Goal: Check status: Check status

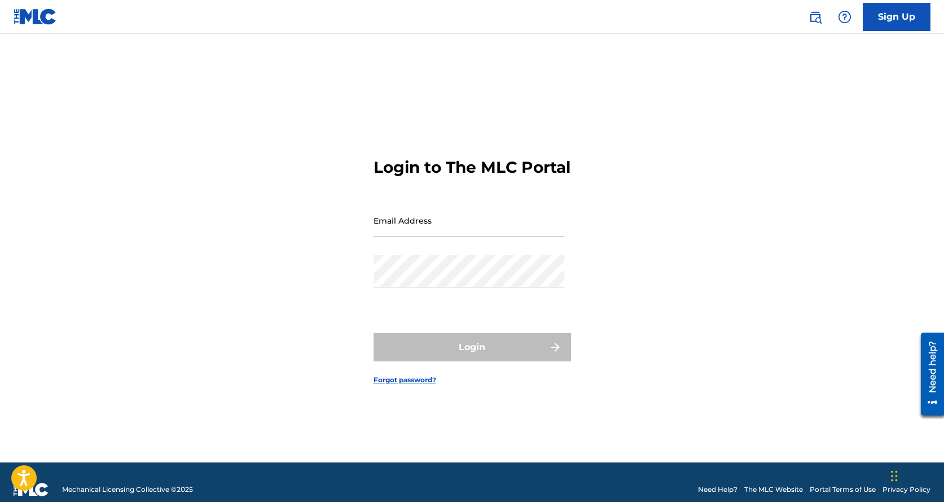
type input "[EMAIL_ADDRESS][DOMAIN_NAME]"
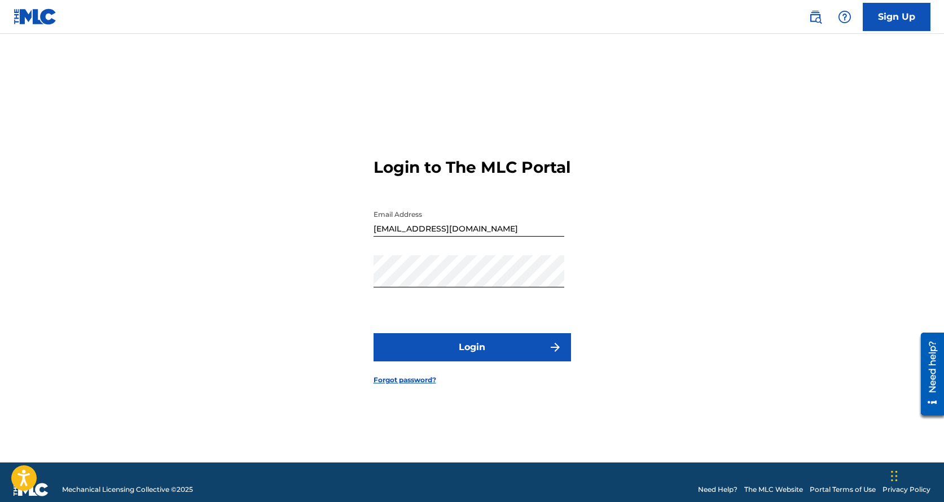
click at [465, 351] on button "Login" at bounding box center [472, 347] width 197 height 28
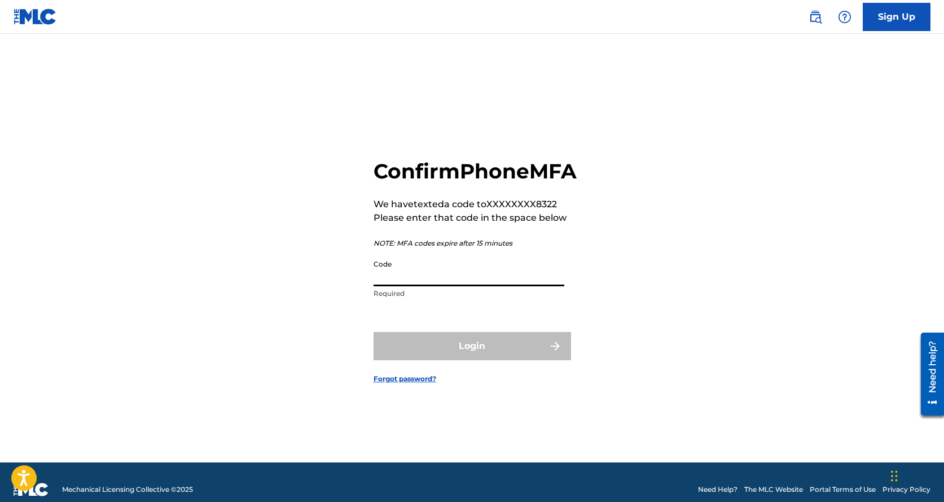
click at [429, 283] on input "Code" at bounding box center [469, 270] width 191 height 32
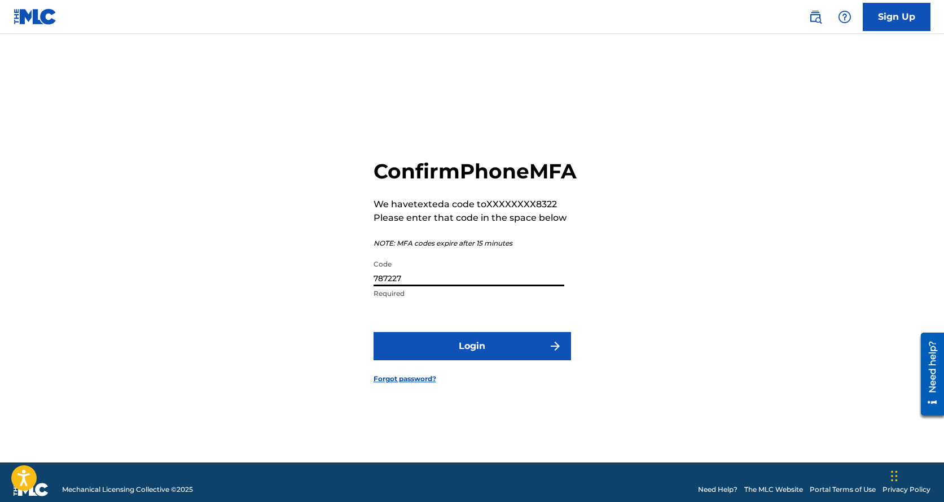
type input "787227"
click at [495, 354] on button "Login" at bounding box center [472, 346] width 197 height 28
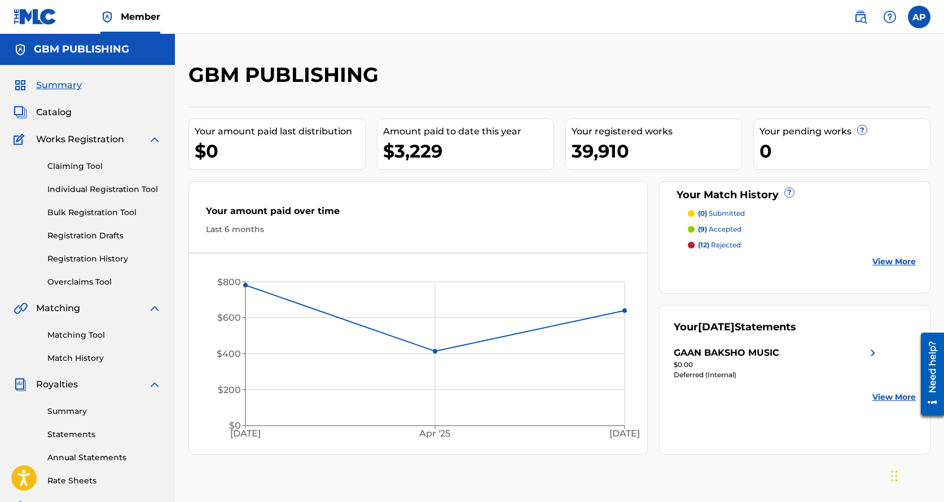
click at [80, 408] on link "Summary" at bounding box center [104, 411] width 114 height 12
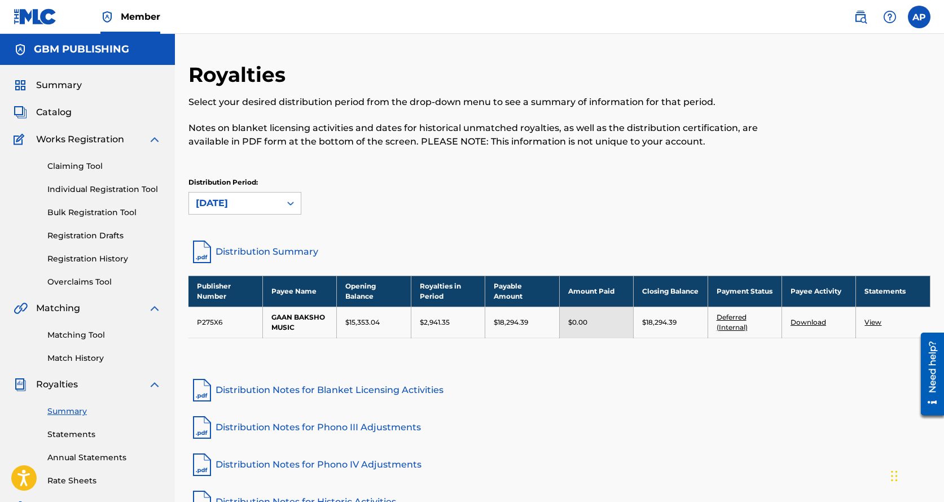
click at [730, 318] on link "Deferred (Internal)" at bounding box center [732, 322] width 31 height 19
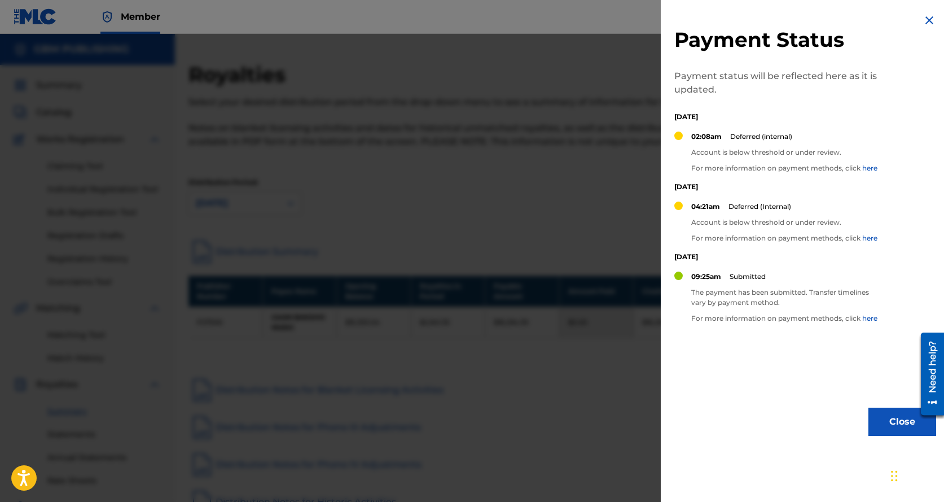
click at [568, 167] on div at bounding box center [472, 285] width 944 height 502
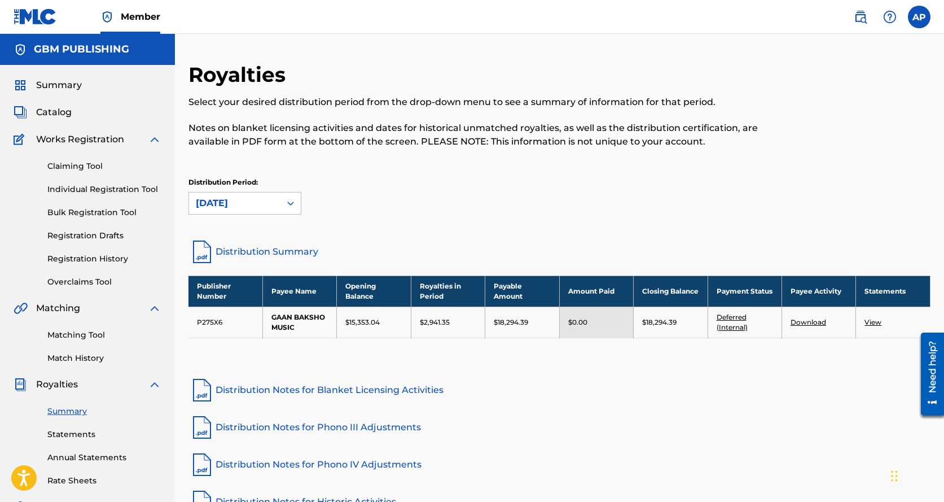
click at [85, 168] on link "Claiming Tool" at bounding box center [104, 166] width 114 height 12
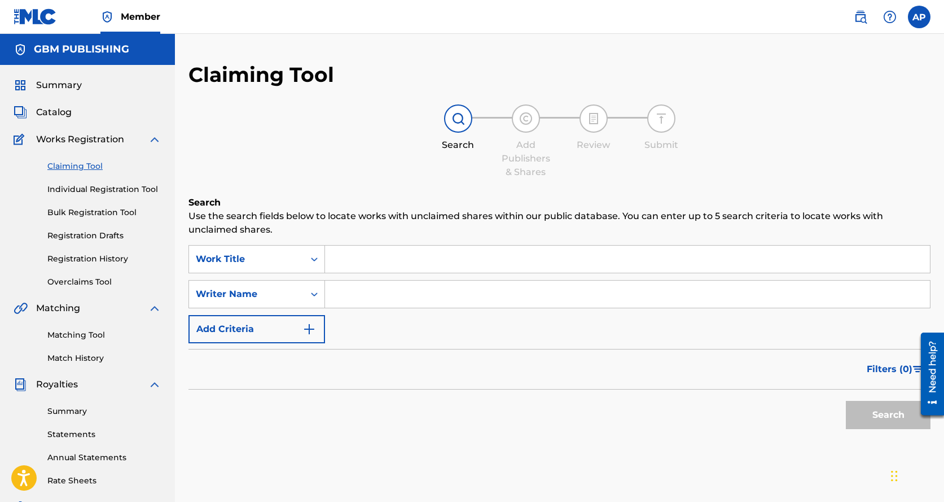
click at [102, 258] on link "Registration History" at bounding box center [104, 259] width 114 height 12
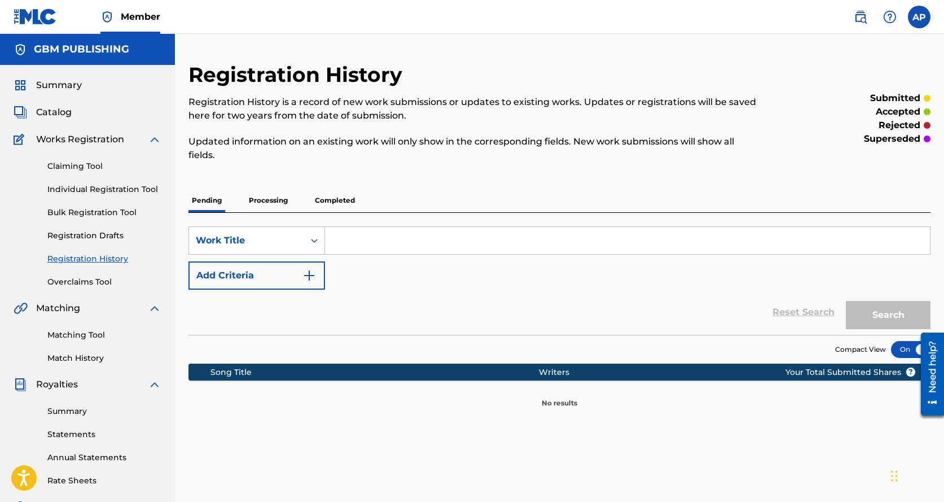
click at [265, 206] on p "Processing" at bounding box center [268, 200] width 46 height 24
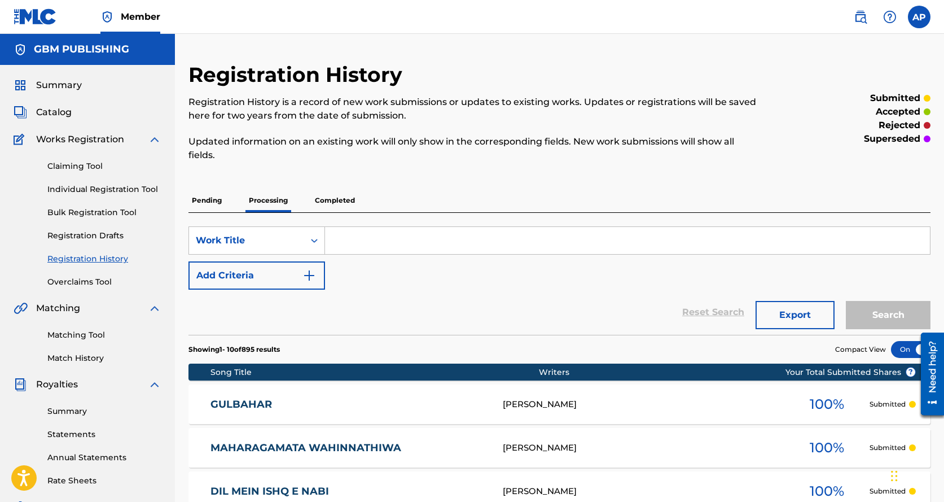
scroll to position [282, 0]
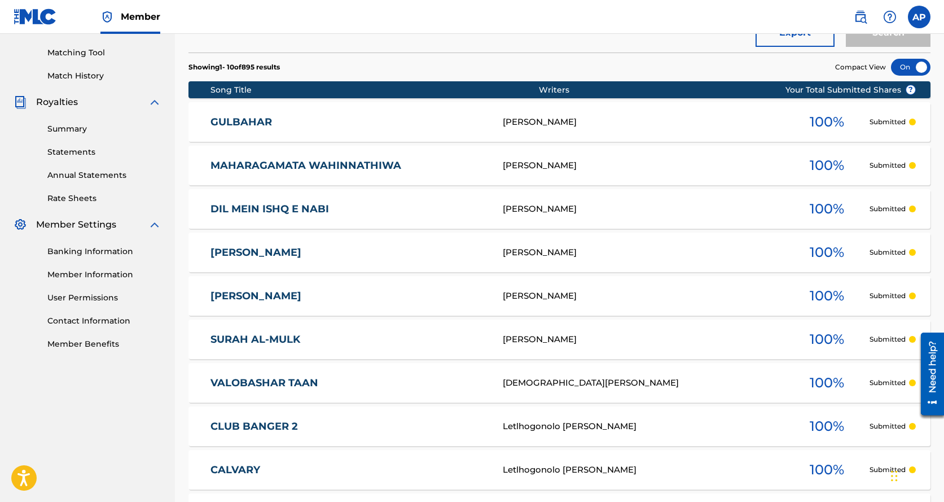
click at [419, 120] on link "GULBAHAR" at bounding box center [348, 122] width 277 height 13
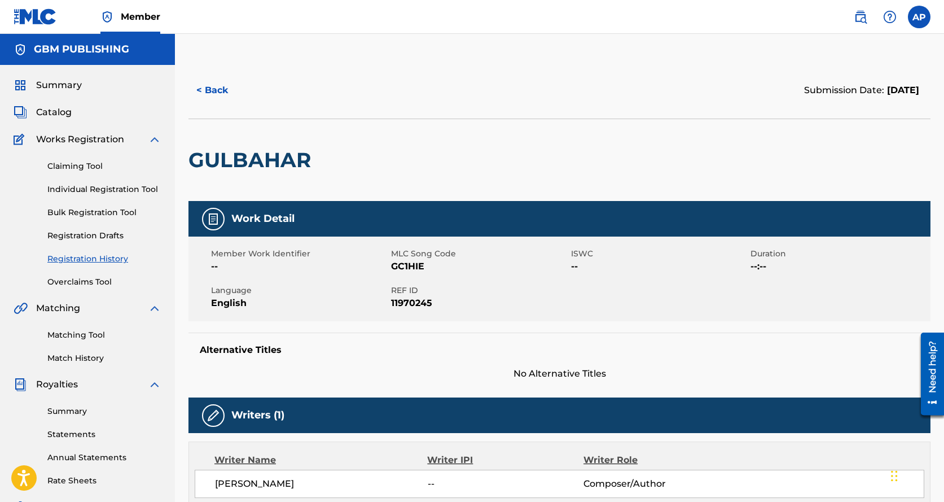
click at [204, 86] on button "< Back" at bounding box center [222, 90] width 68 height 28
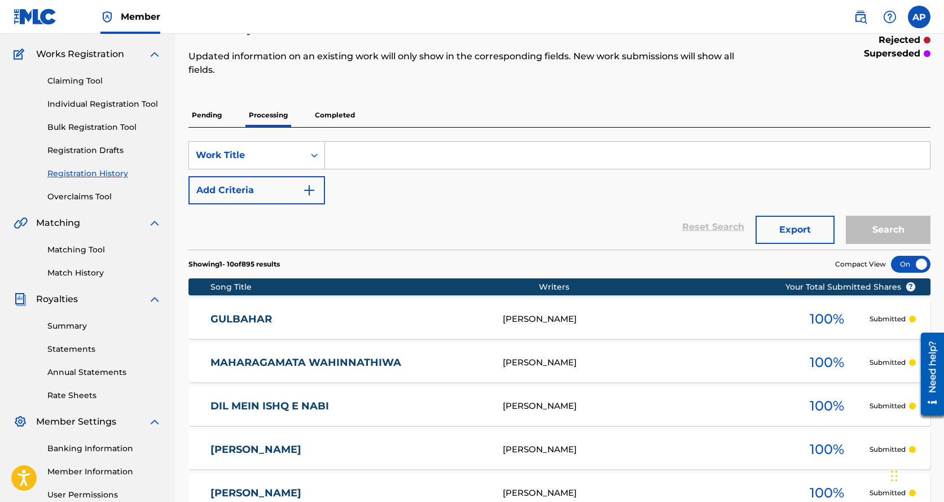
scroll to position [29, 0]
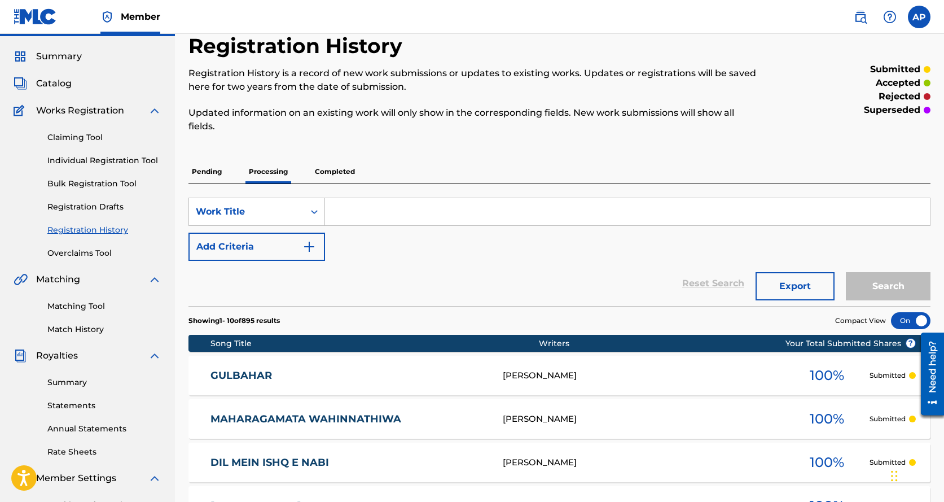
click at [103, 253] on link "Overclaims Tool" at bounding box center [104, 253] width 114 height 12
